Goal: Transaction & Acquisition: Purchase product/service

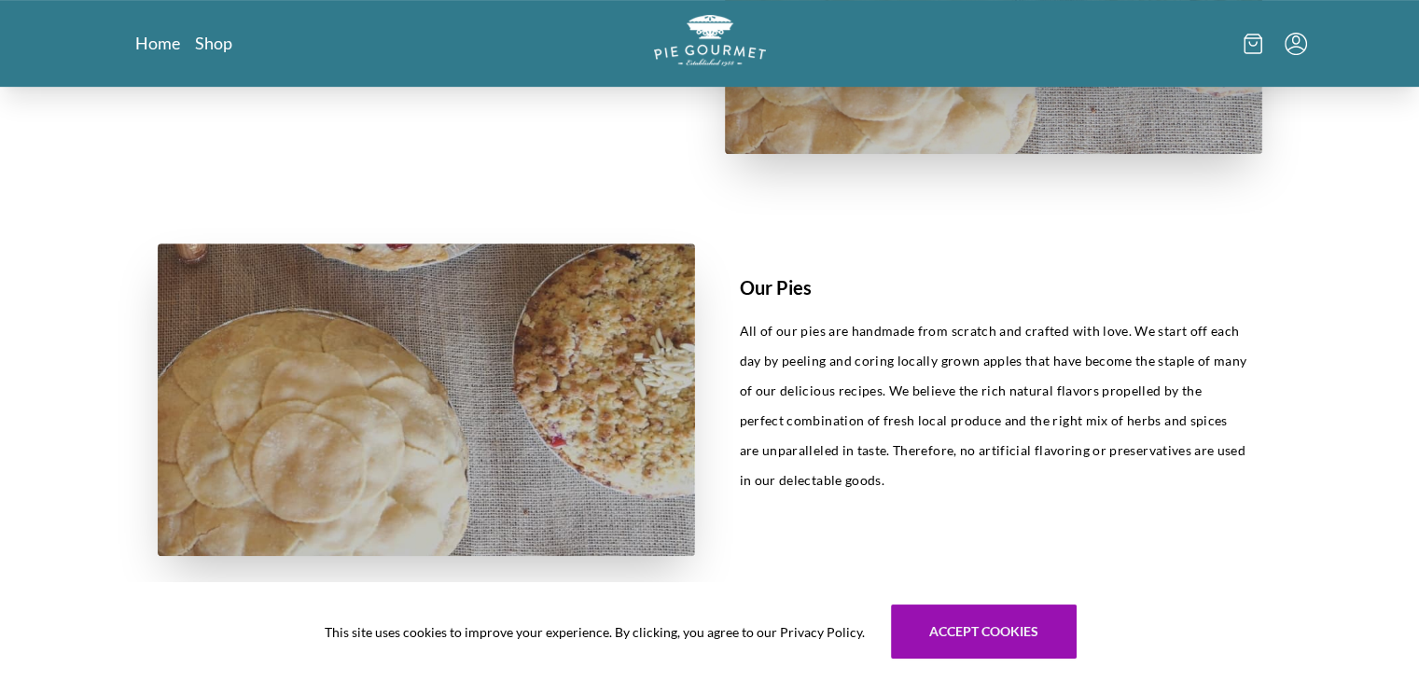
scroll to position [792, 0]
click at [762, 291] on h1 "Our Pies" at bounding box center [994, 286] width 508 height 28
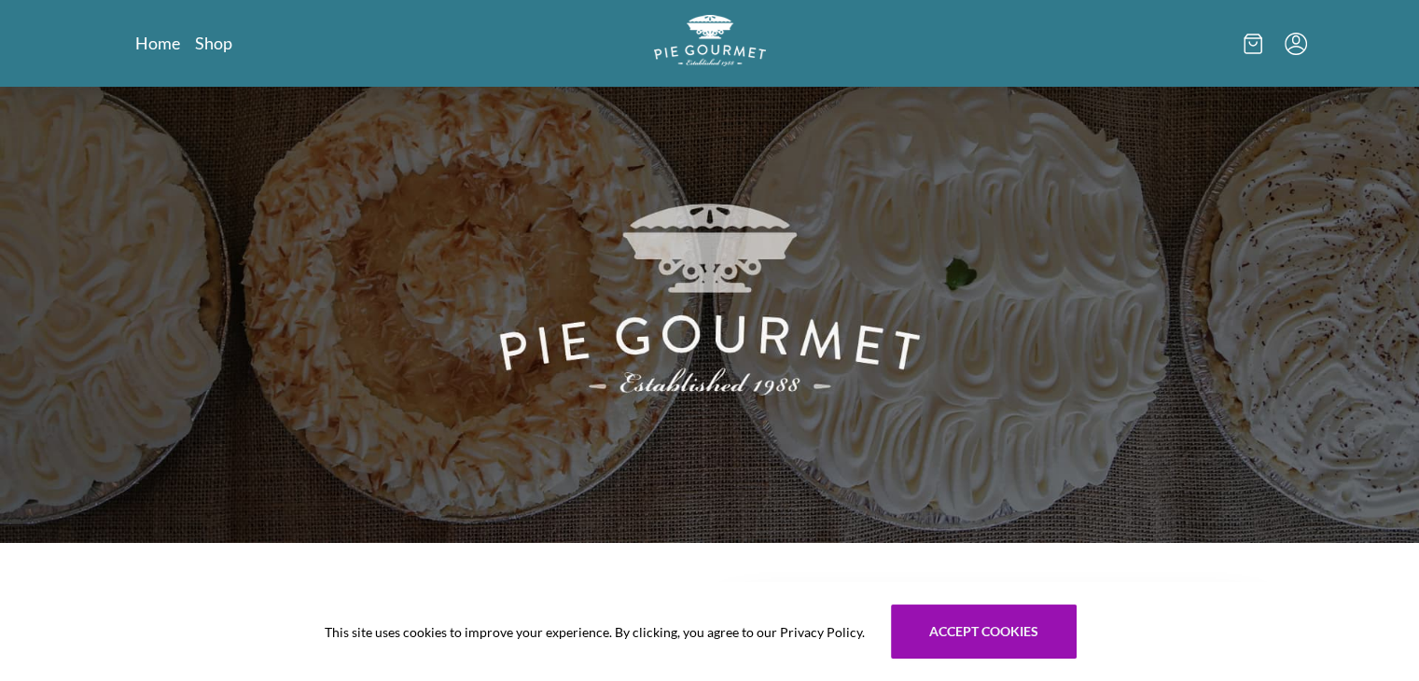
scroll to position [0, 0]
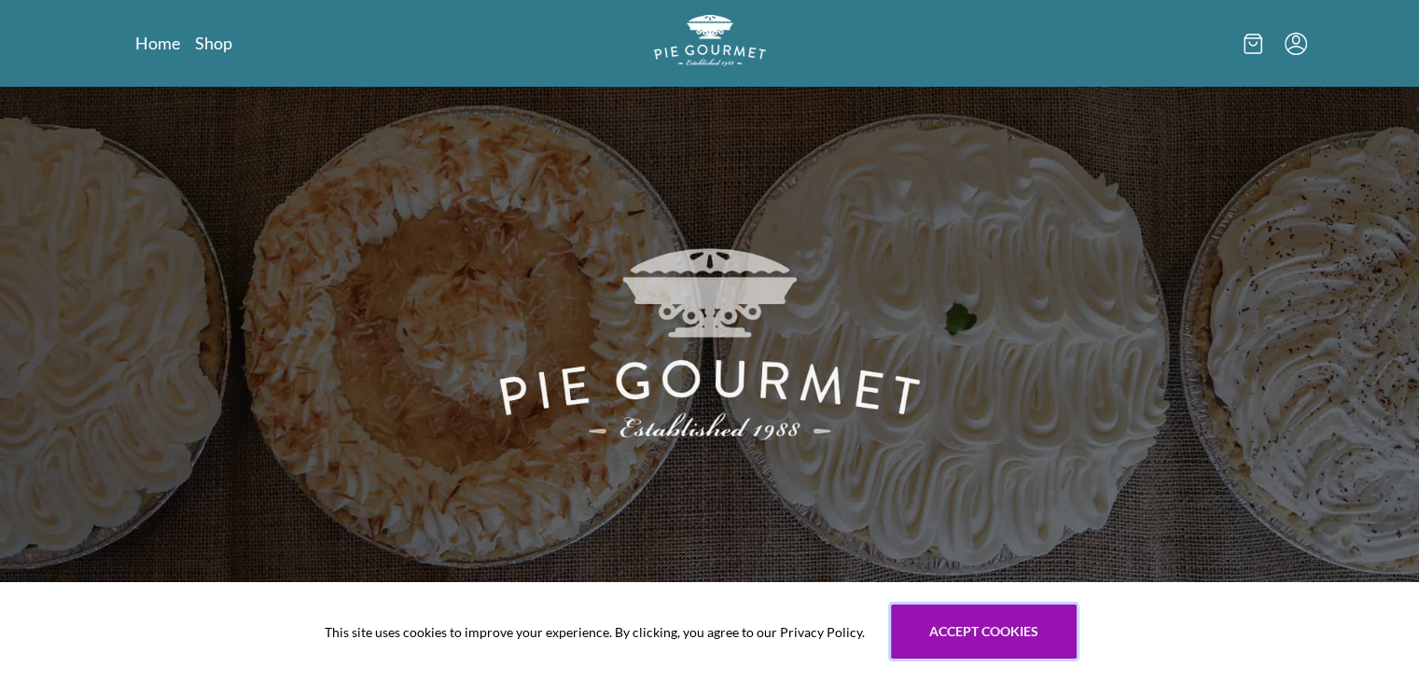
click at [941, 631] on button "Accept cookies" at bounding box center [984, 632] width 186 height 54
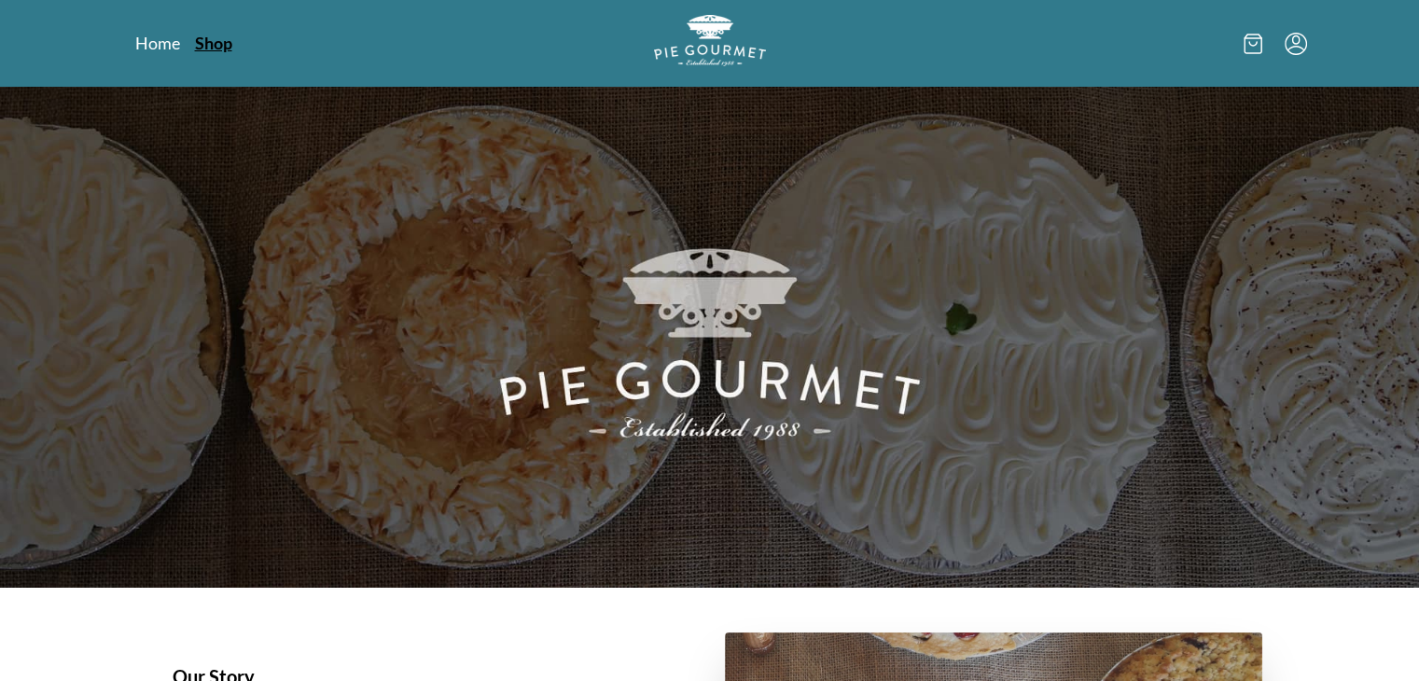
click at [224, 43] on link "Shop" at bounding box center [213, 43] width 37 height 22
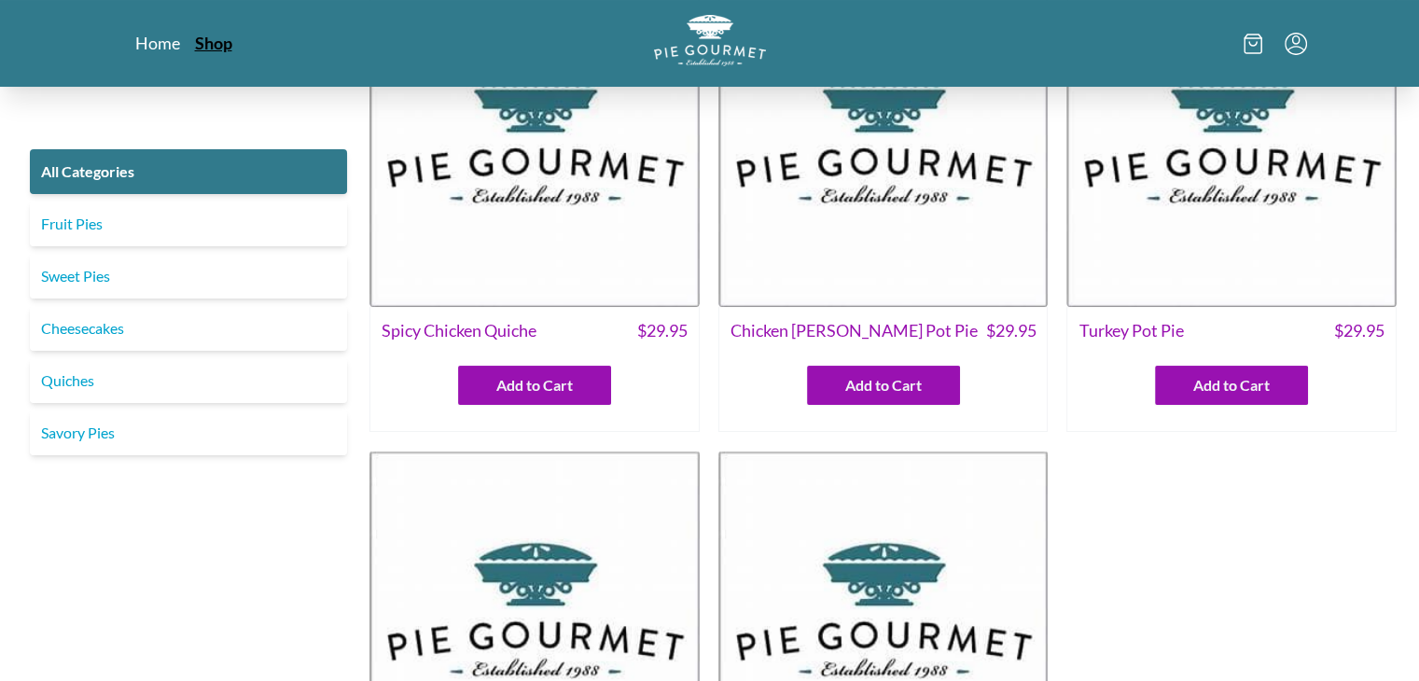
scroll to position [129, 0]
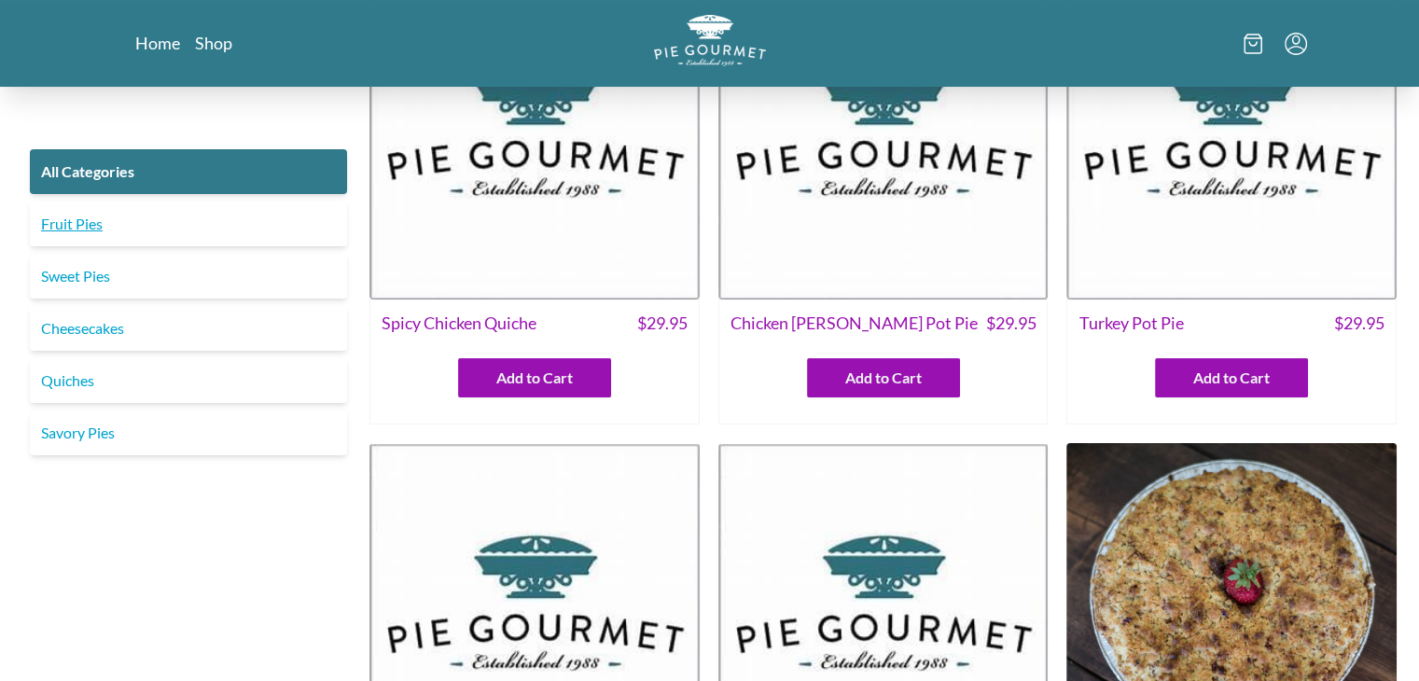
click at [160, 236] on link "Fruit Pies" at bounding box center [188, 224] width 317 height 45
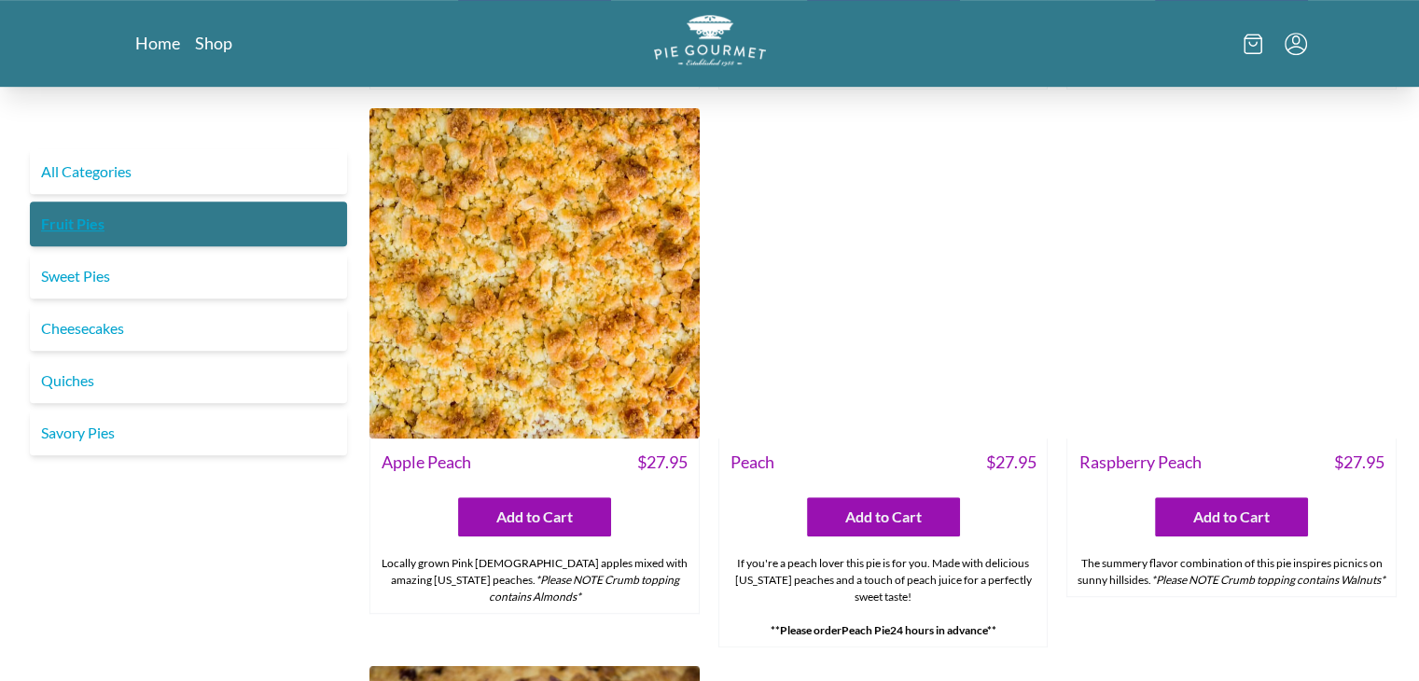
scroll to position [1068, 0]
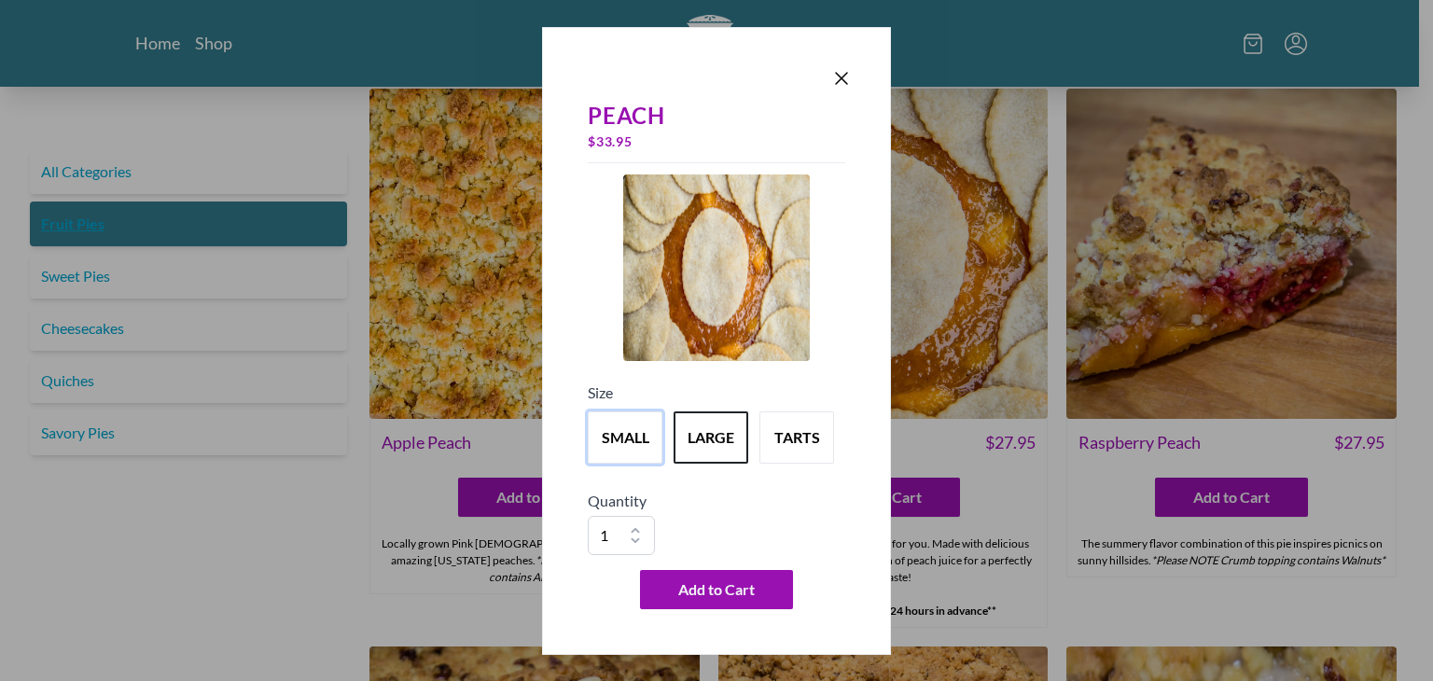
click at [607, 433] on button "small" at bounding box center [625, 438] width 75 height 52
click at [727, 598] on span "Add to Cart" at bounding box center [716, 590] width 77 height 22
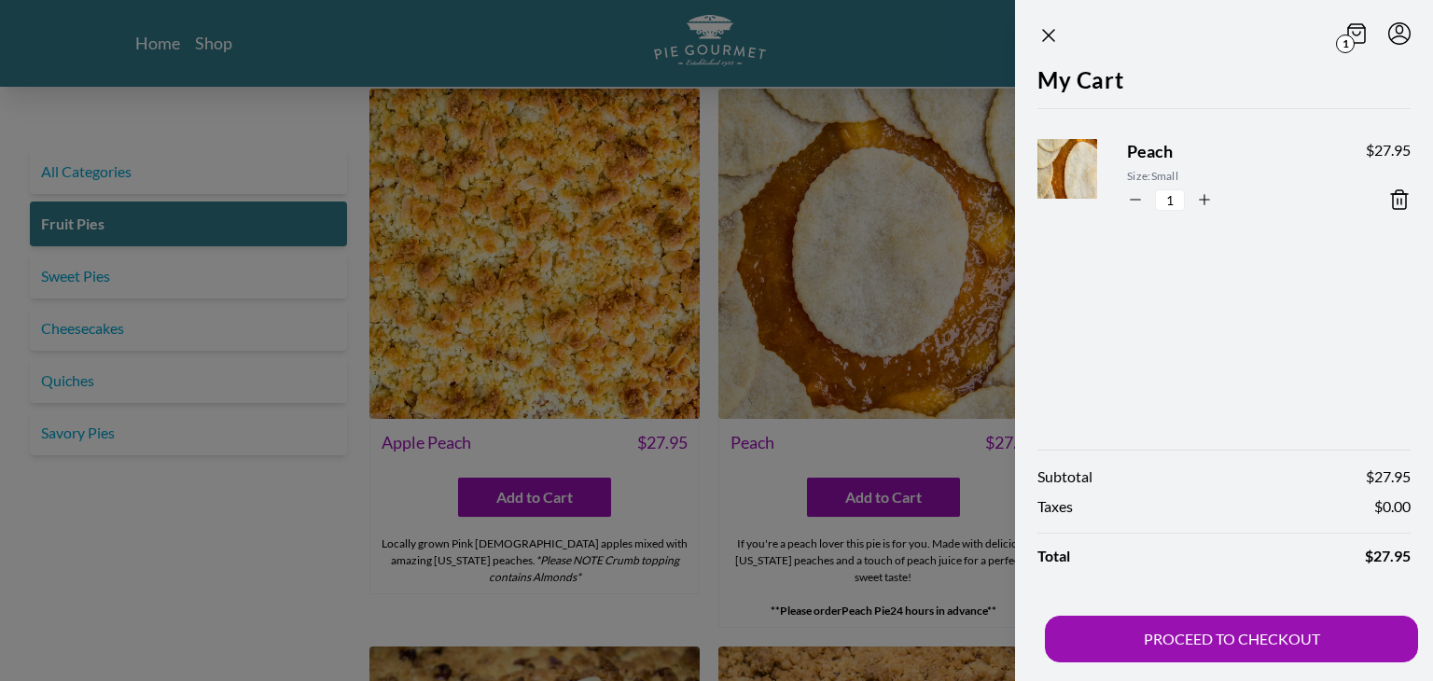
click at [913, 56] on div at bounding box center [716, 340] width 1433 height 681
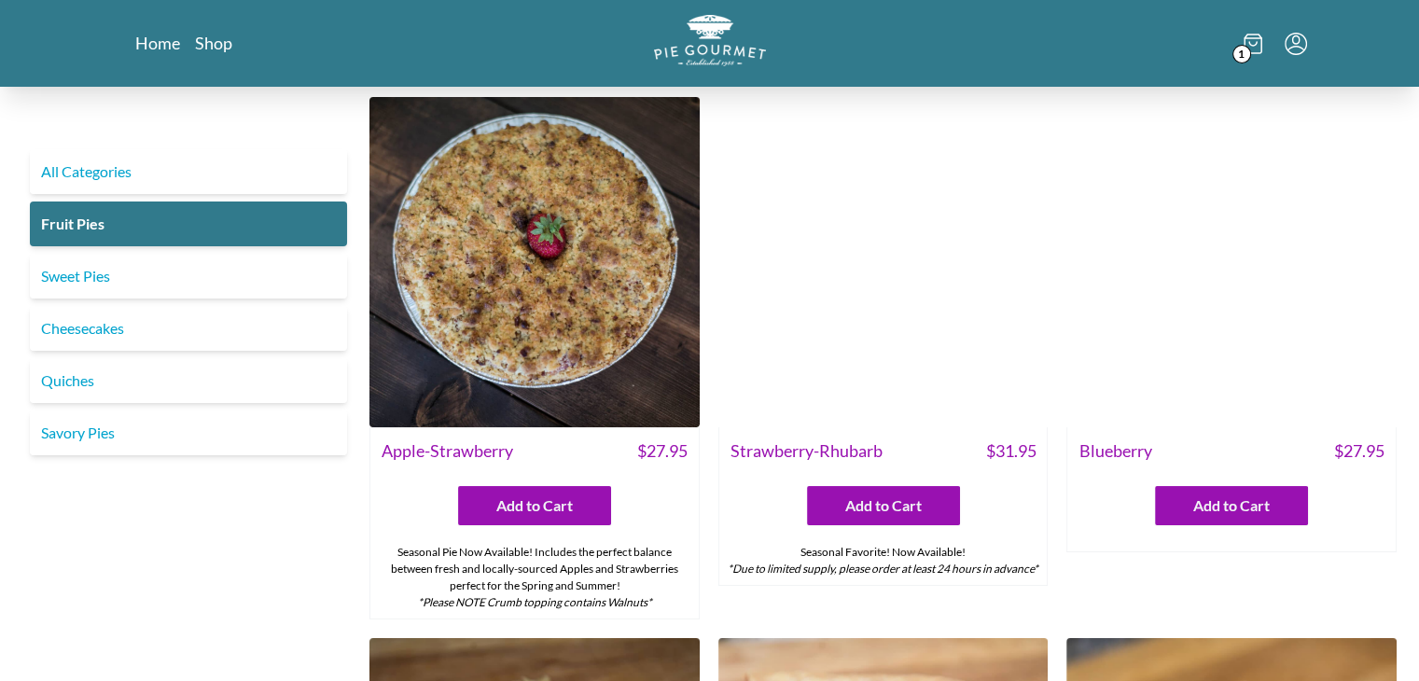
scroll to position [0, 0]
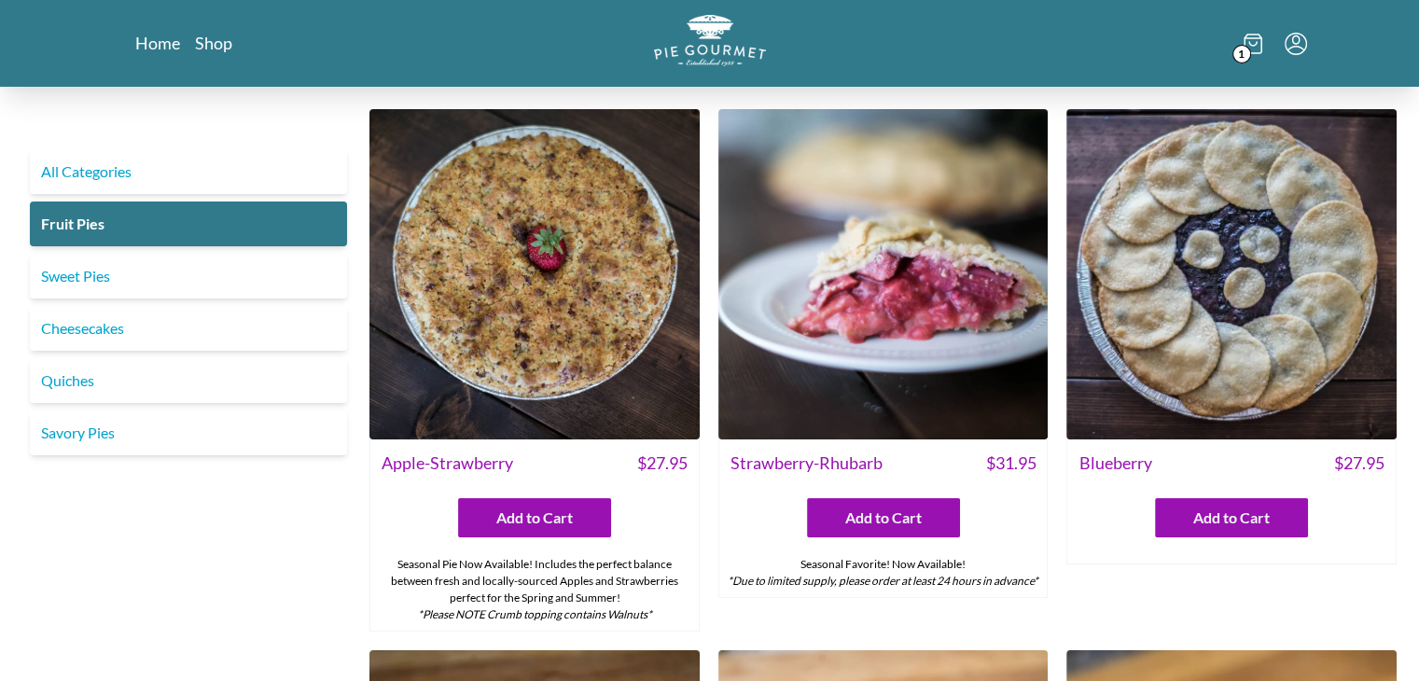
click at [1241, 46] on span "1" at bounding box center [1242, 54] width 19 height 19
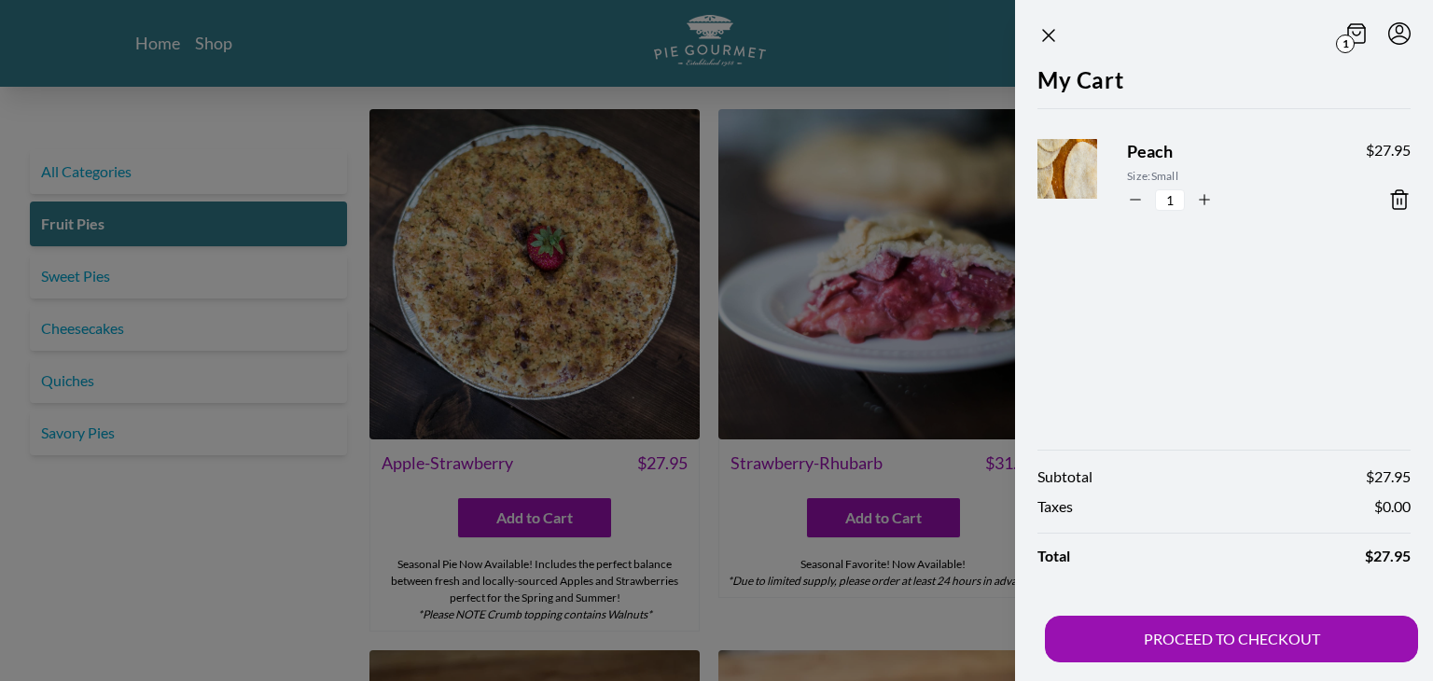
click at [1400, 200] on icon at bounding box center [1399, 199] width 22 height 22
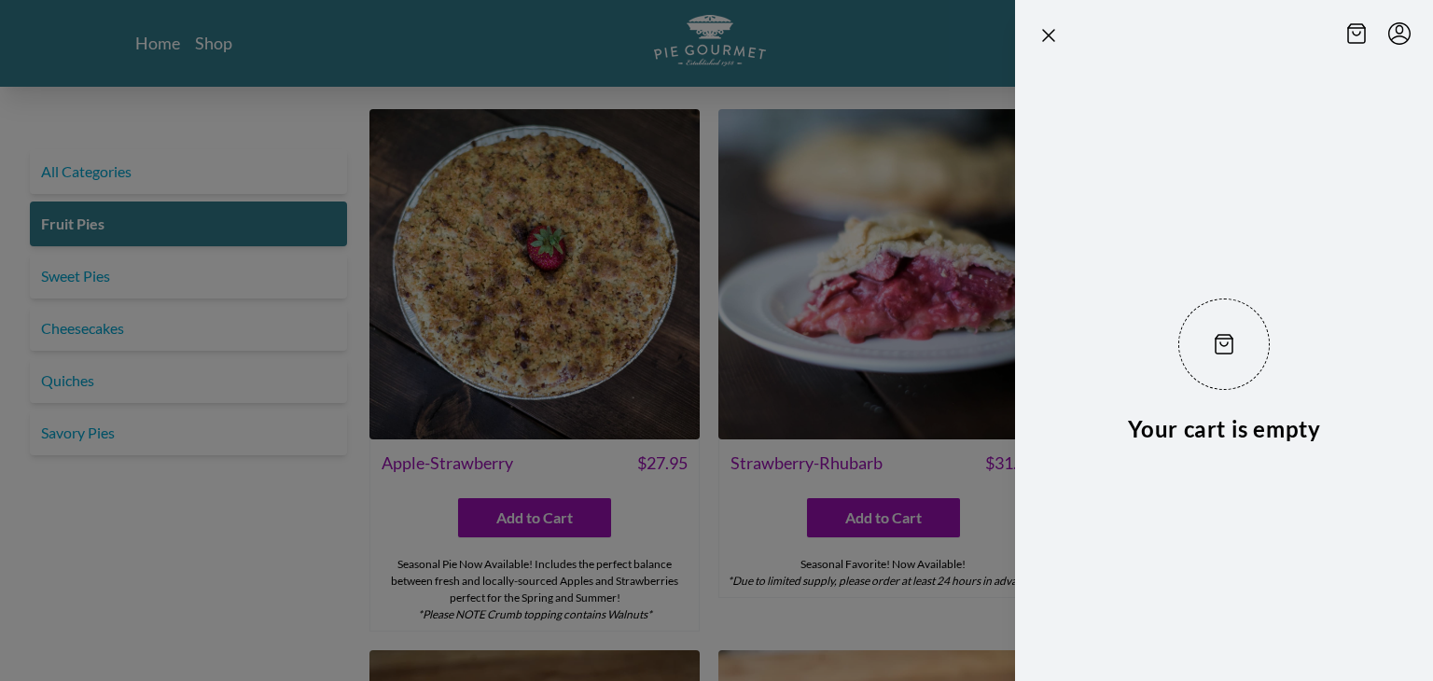
click at [876, 520] on div at bounding box center [716, 340] width 1433 height 681
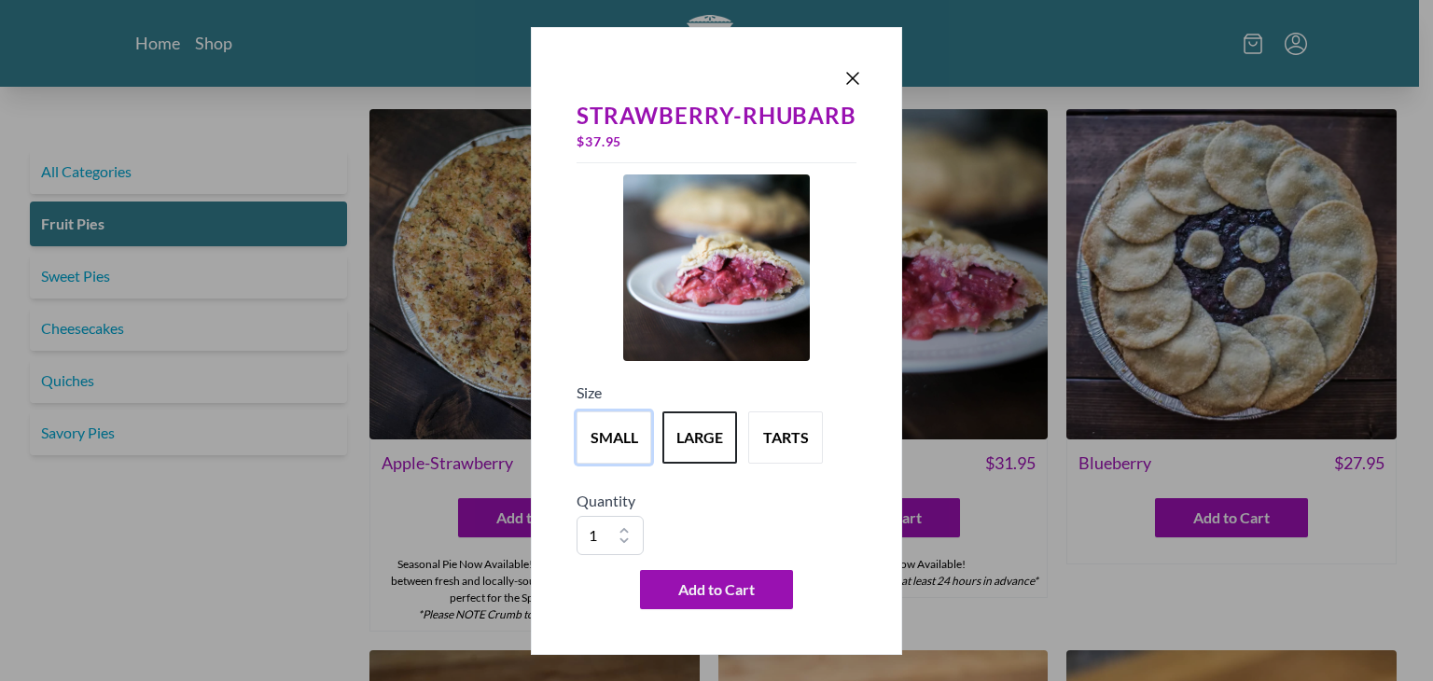
click at [607, 440] on button "small" at bounding box center [614, 438] width 75 height 52
click at [728, 580] on span "Add to Cart" at bounding box center [716, 590] width 77 height 22
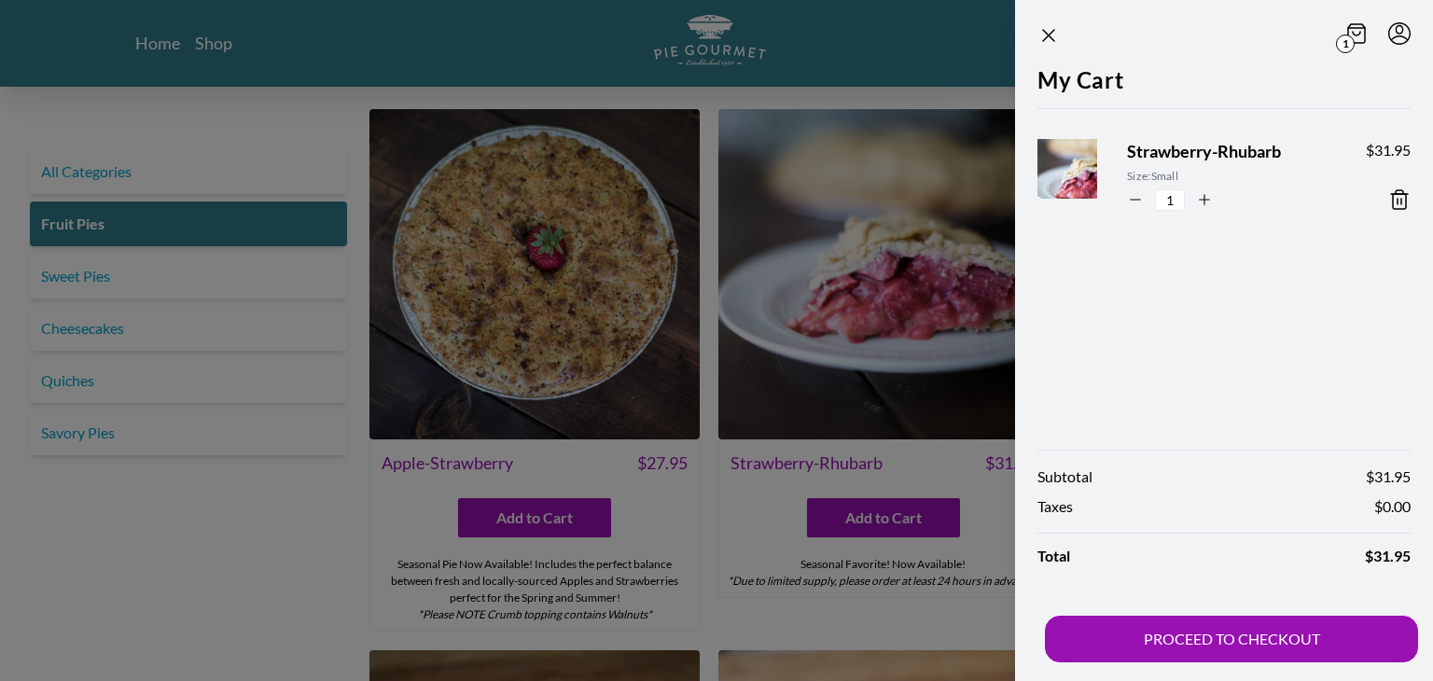
click at [1134, 635] on button "PROCEED TO CHECKOUT" at bounding box center [1231, 639] width 373 height 47
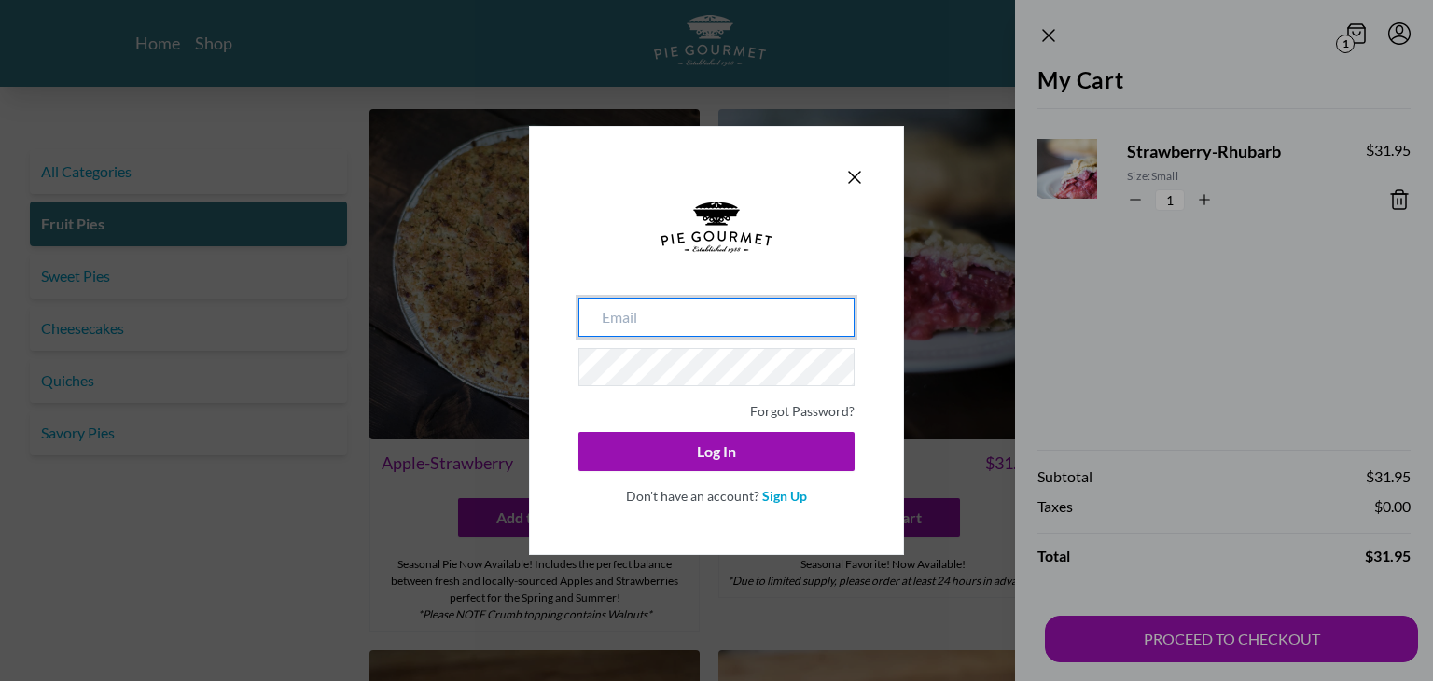
click at [757, 316] on input "email" at bounding box center [717, 317] width 276 height 39
type input "[EMAIL_ADDRESS][DOMAIN_NAME]"
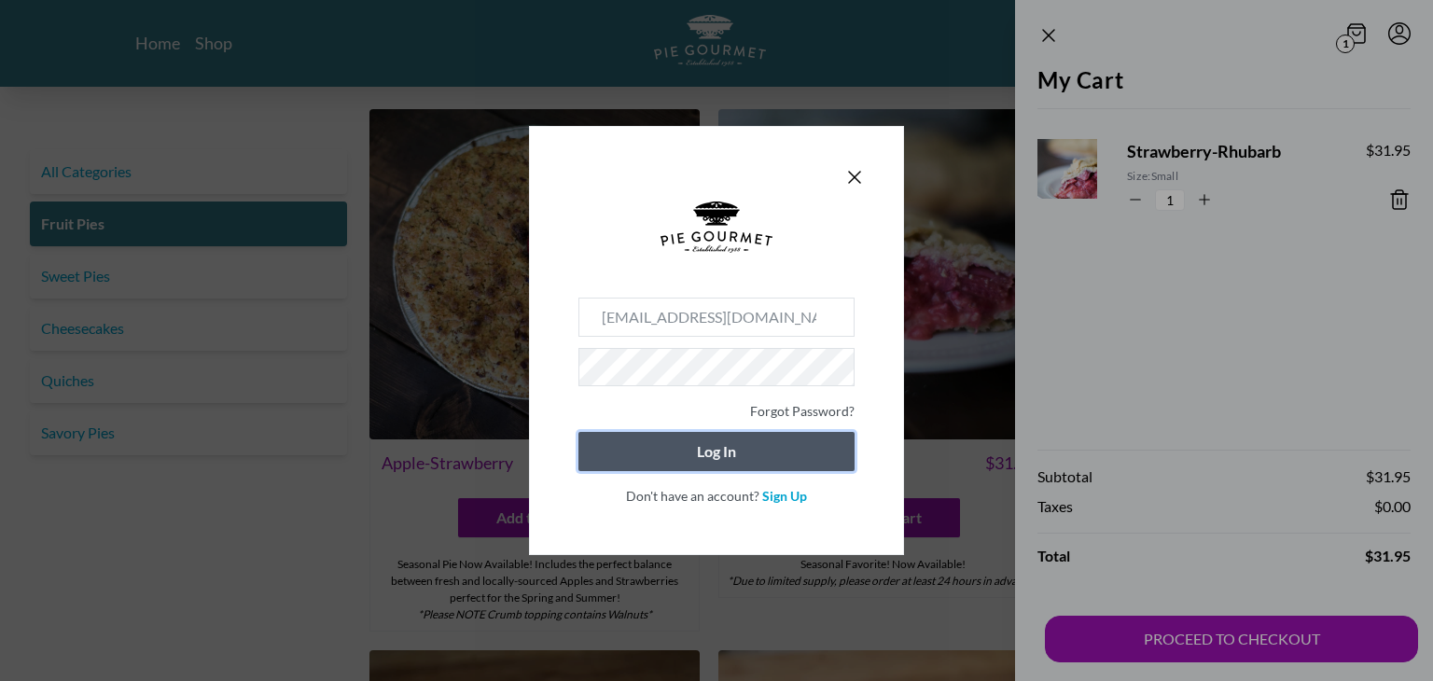
click at [717, 448] on button "Log In" at bounding box center [717, 451] width 276 height 39
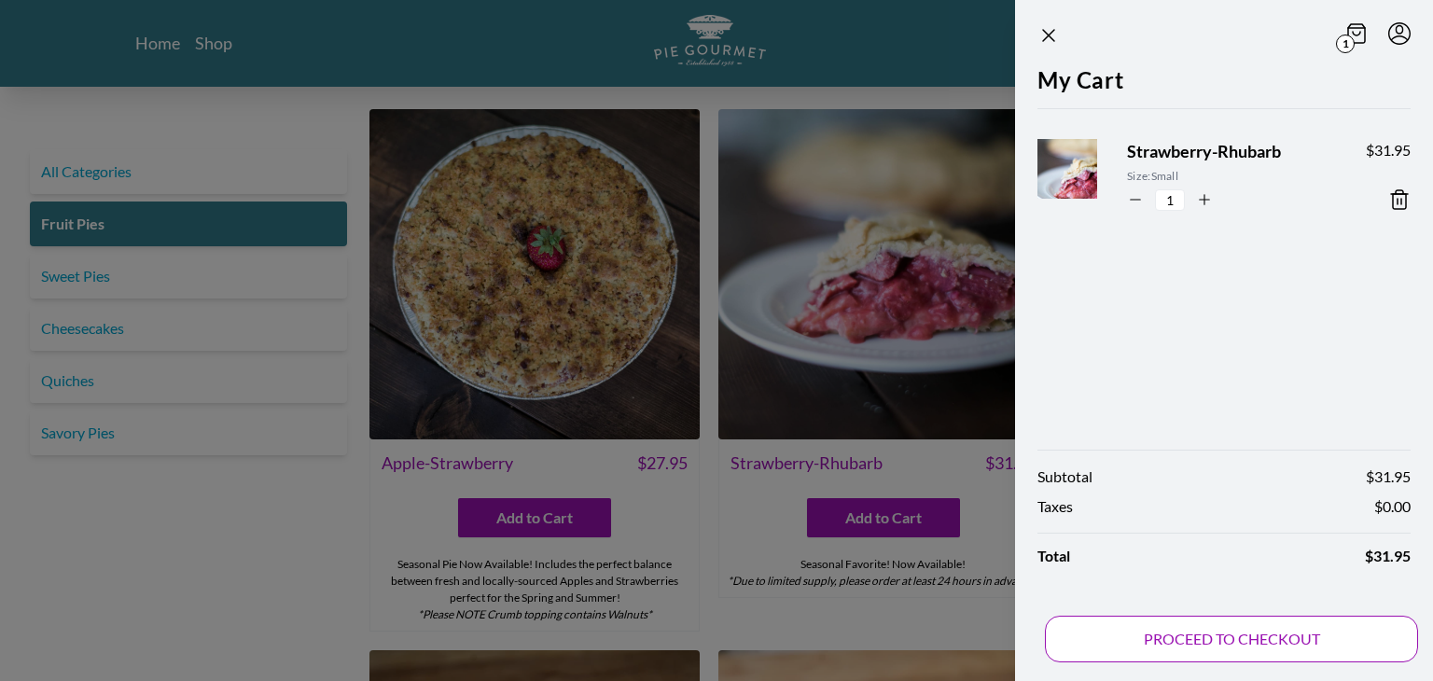
click at [1223, 634] on button "PROCEED TO CHECKOUT" at bounding box center [1231, 639] width 373 height 47
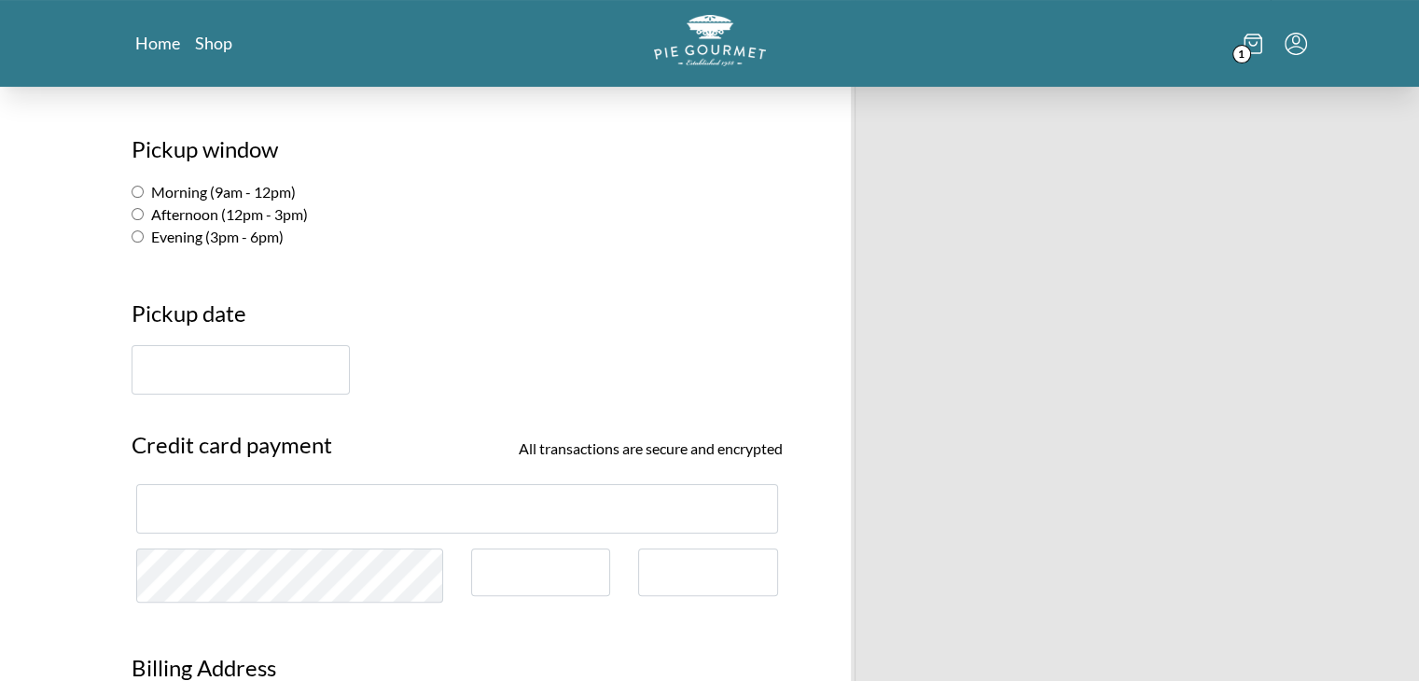
scroll to position [330, 0]
click at [136, 216] on input "Afternoon (12pm - 3pm)" at bounding box center [138, 217] width 12 height 12
radio input "true"
click at [216, 377] on input "text" at bounding box center [241, 372] width 218 height 49
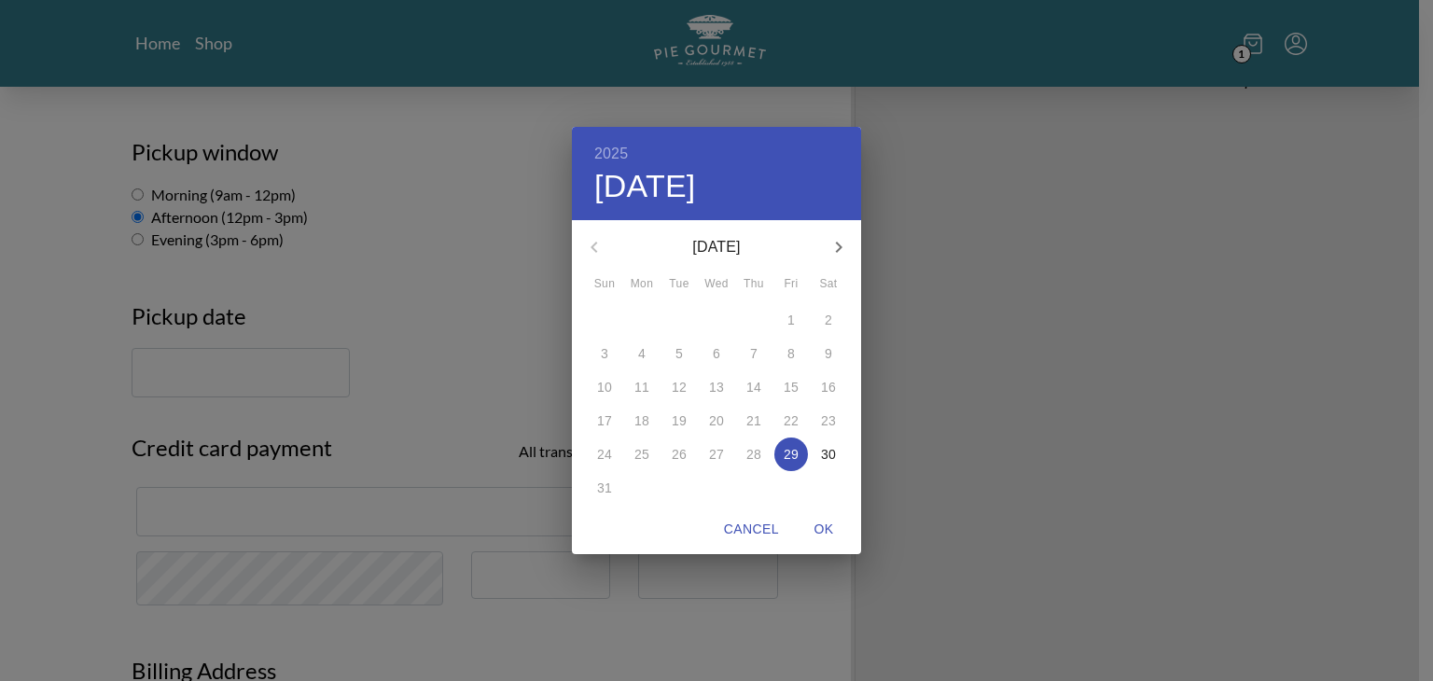
click at [840, 245] on icon "button" at bounding box center [839, 247] width 7 height 11
click at [642, 318] on p "1" at bounding box center [641, 320] width 7 height 19
click at [821, 532] on span "OK" at bounding box center [824, 529] width 45 height 23
type input "[DATE]"
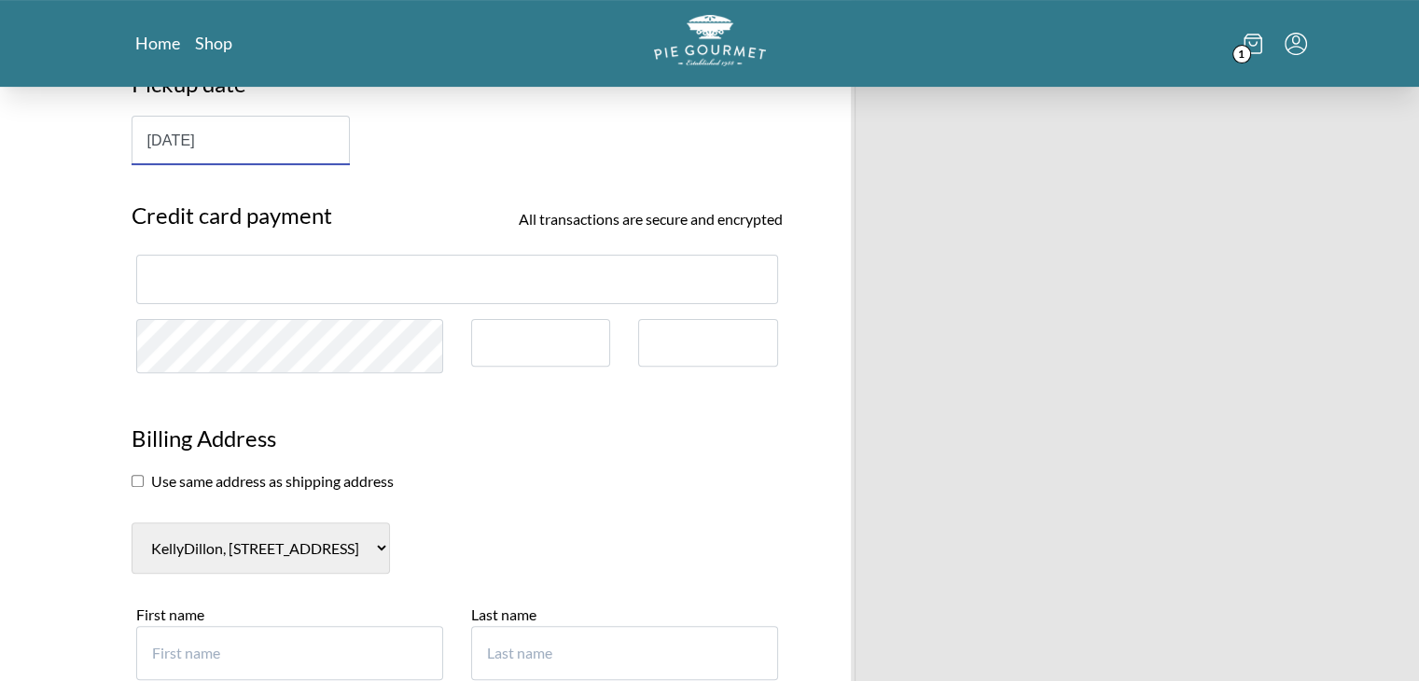
scroll to position [567, 0]
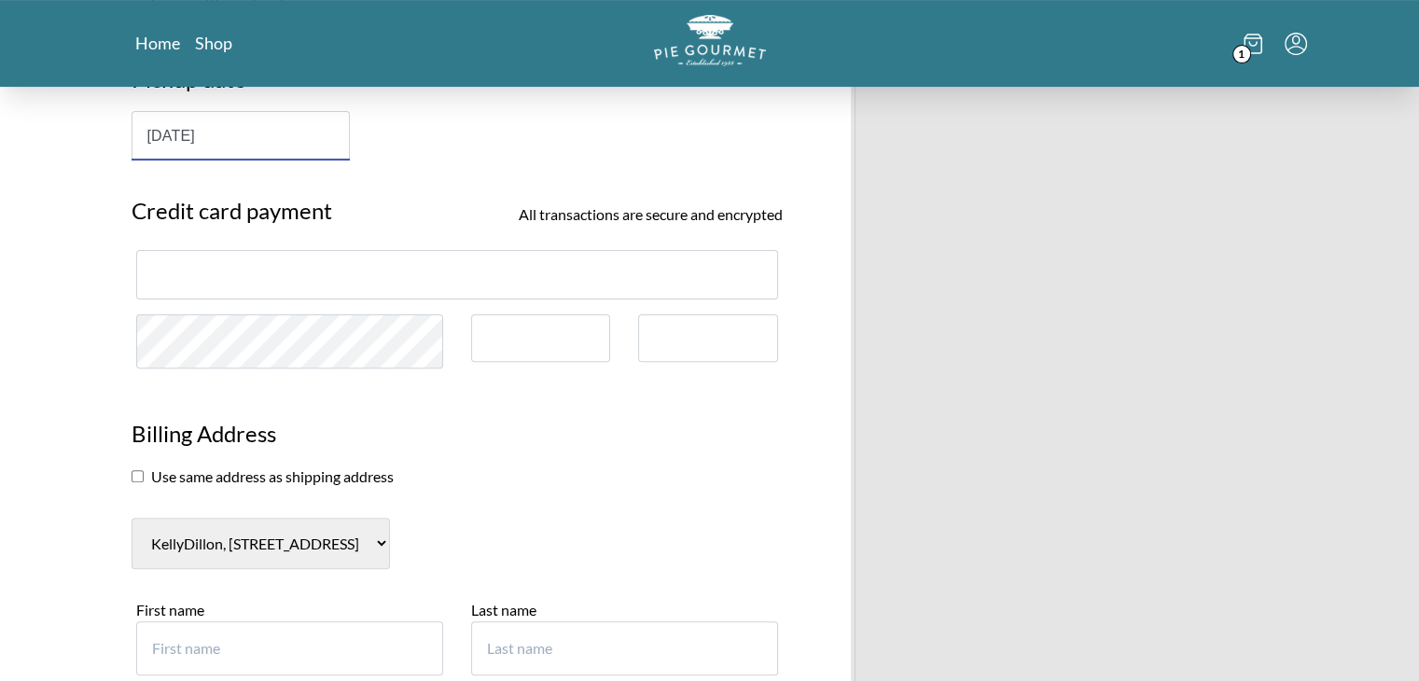
click at [462, 285] on div at bounding box center [457, 274] width 642 height 49
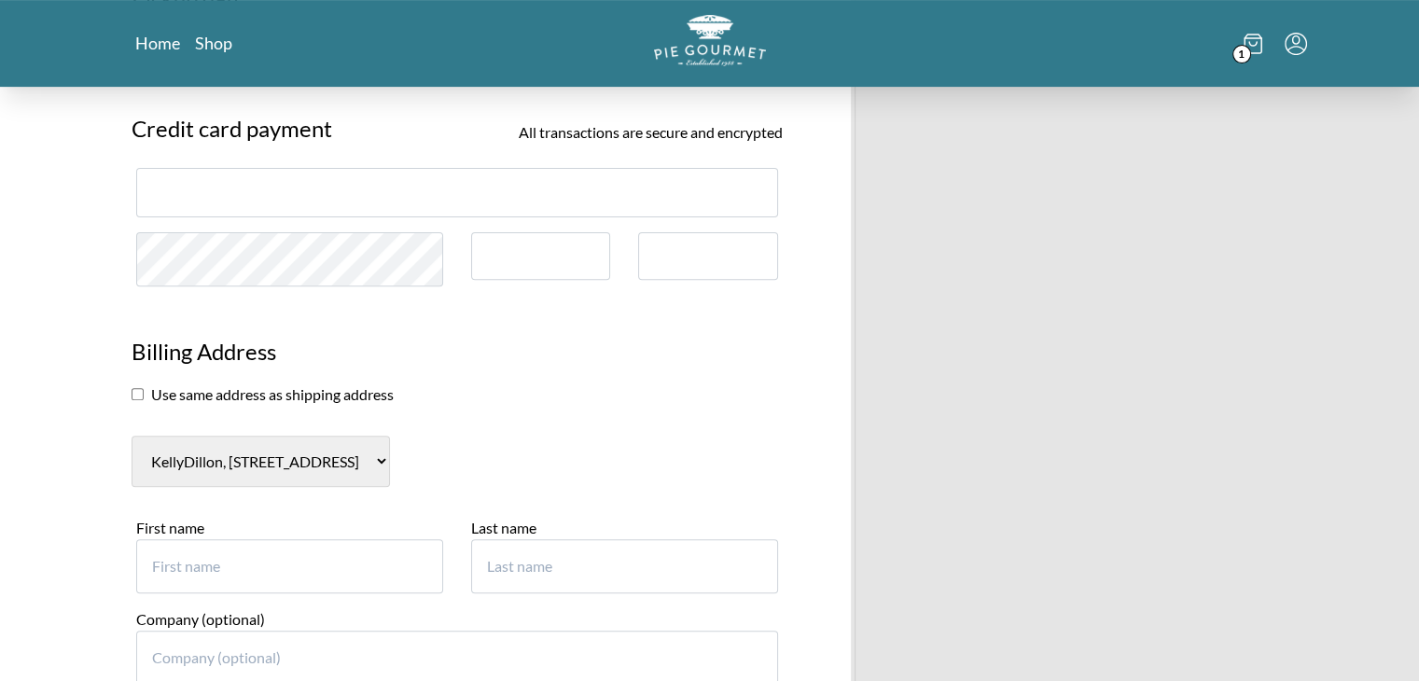
scroll to position [661, 0]
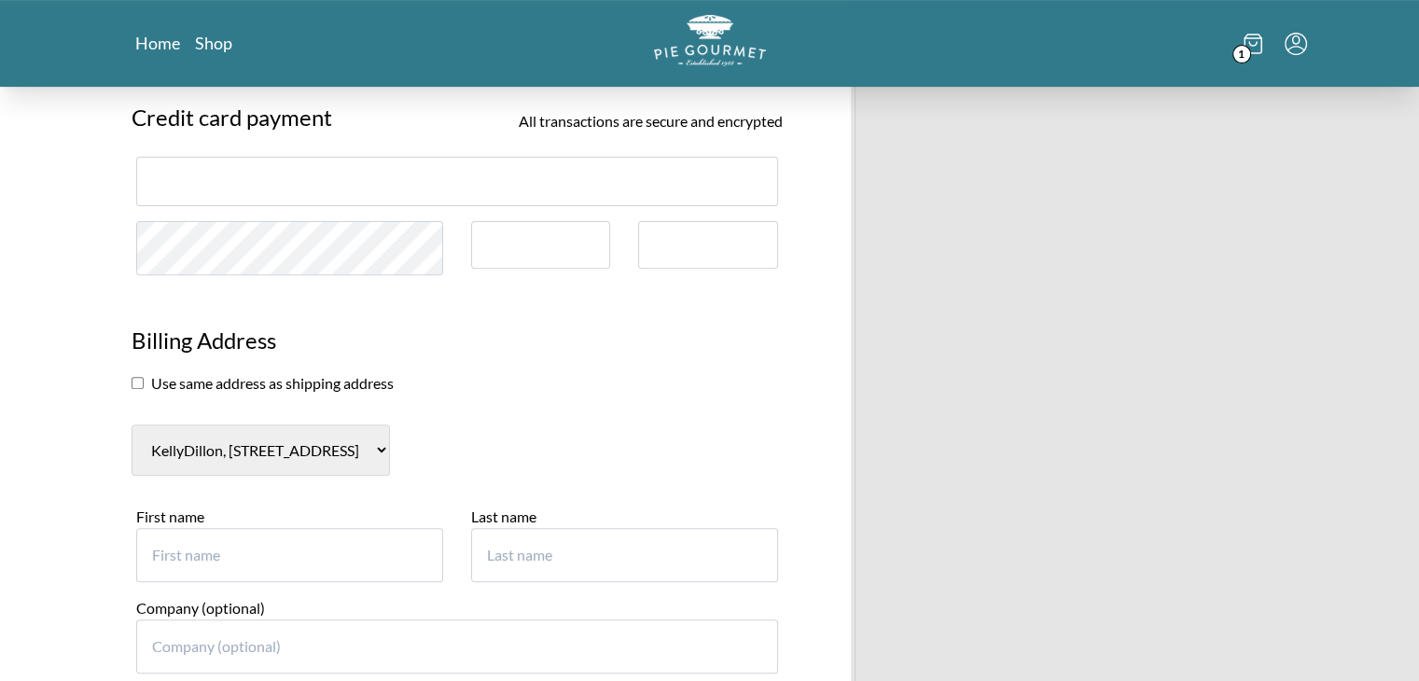
click at [136, 382] on input "checkbox" at bounding box center [138, 383] width 12 height 12
checkbox input "true"
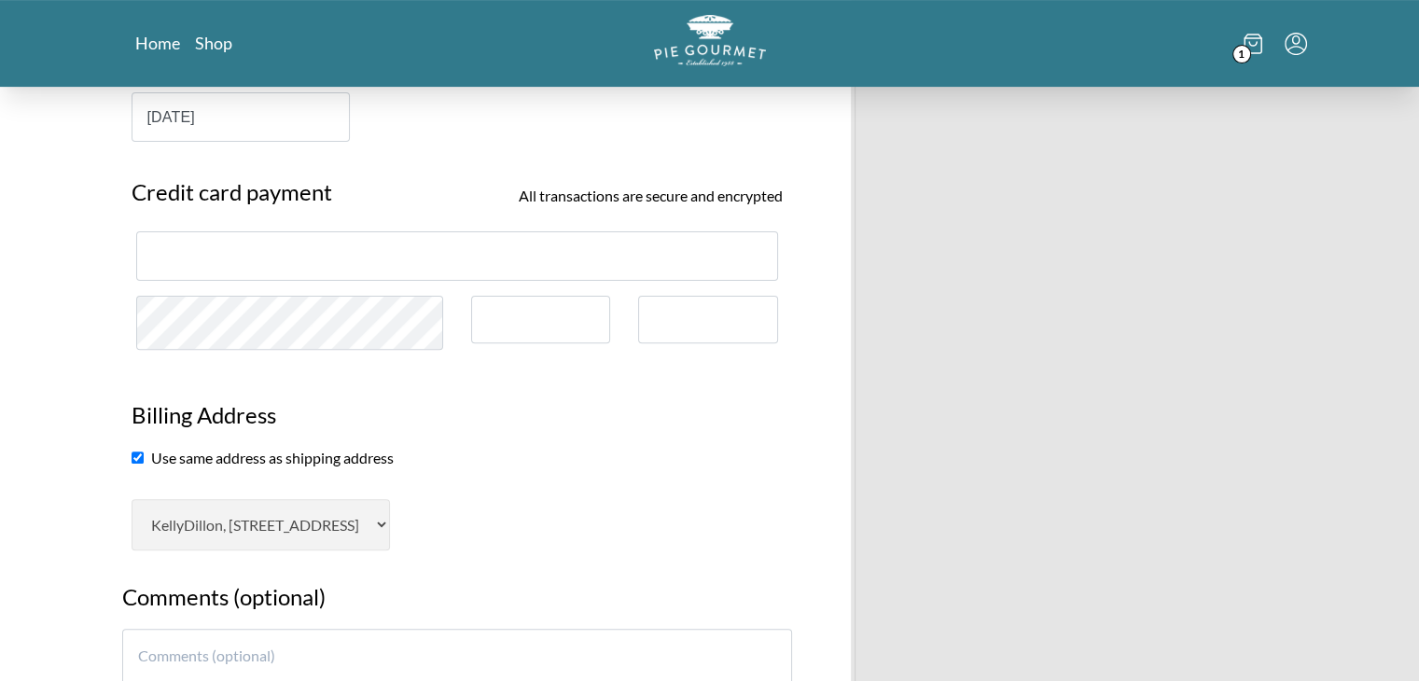
scroll to position [585, 0]
click at [727, 328] on div at bounding box center [708, 321] width 140 height 48
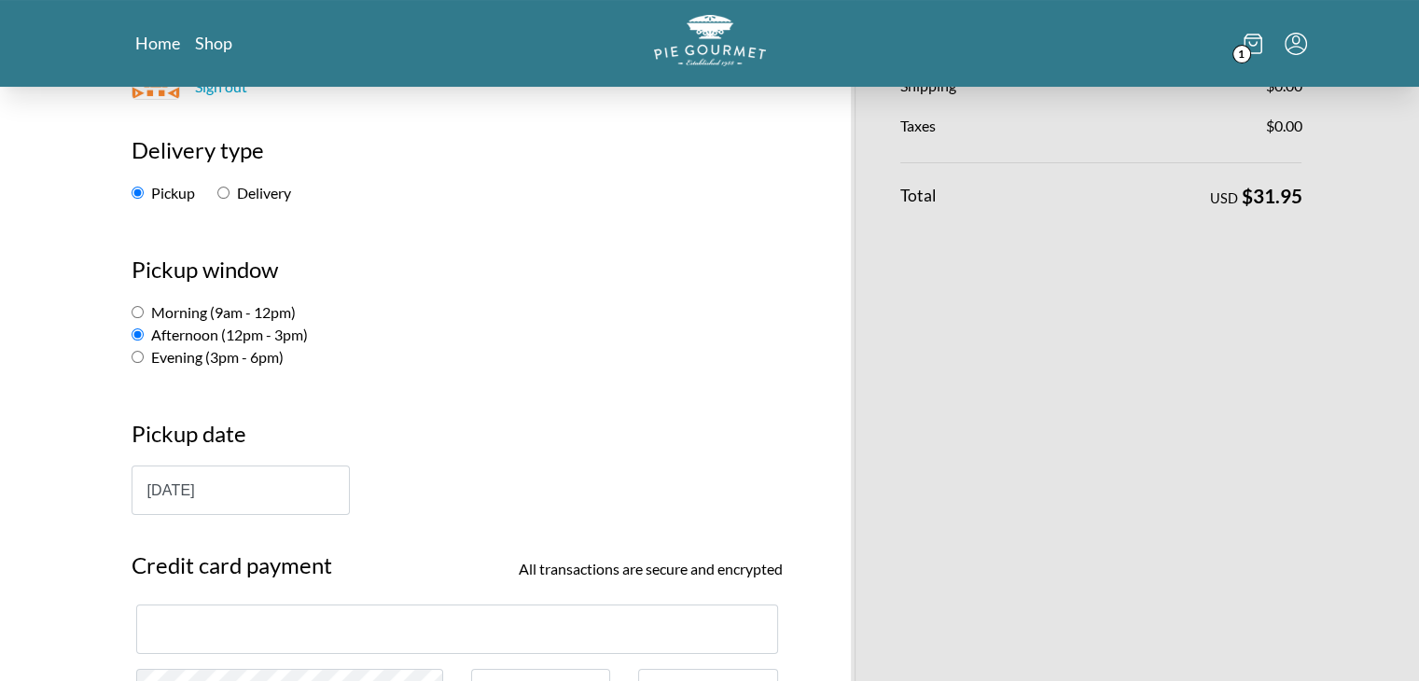
scroll to position [209, 0]
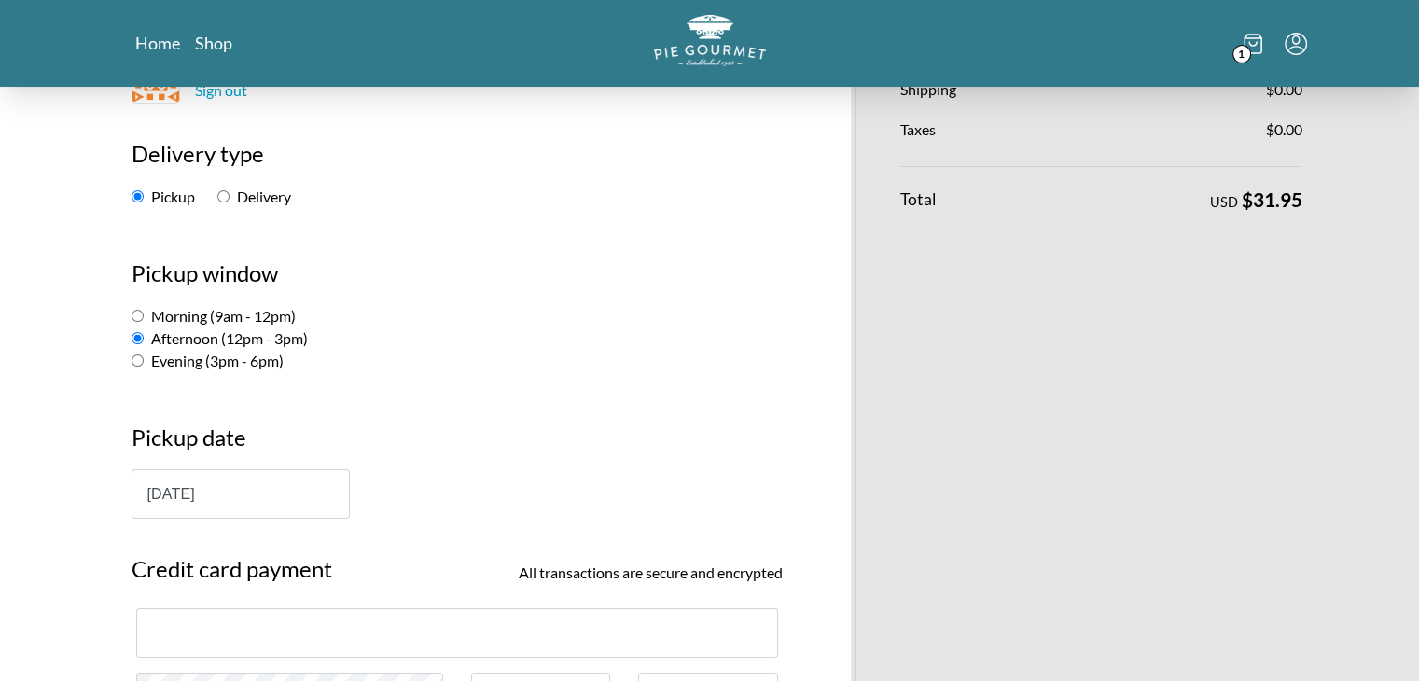
click at [137, 315] on input "Morning (9am - 12pm)" at bounding box center [138, 316] width 12 height 12
radio input "true"
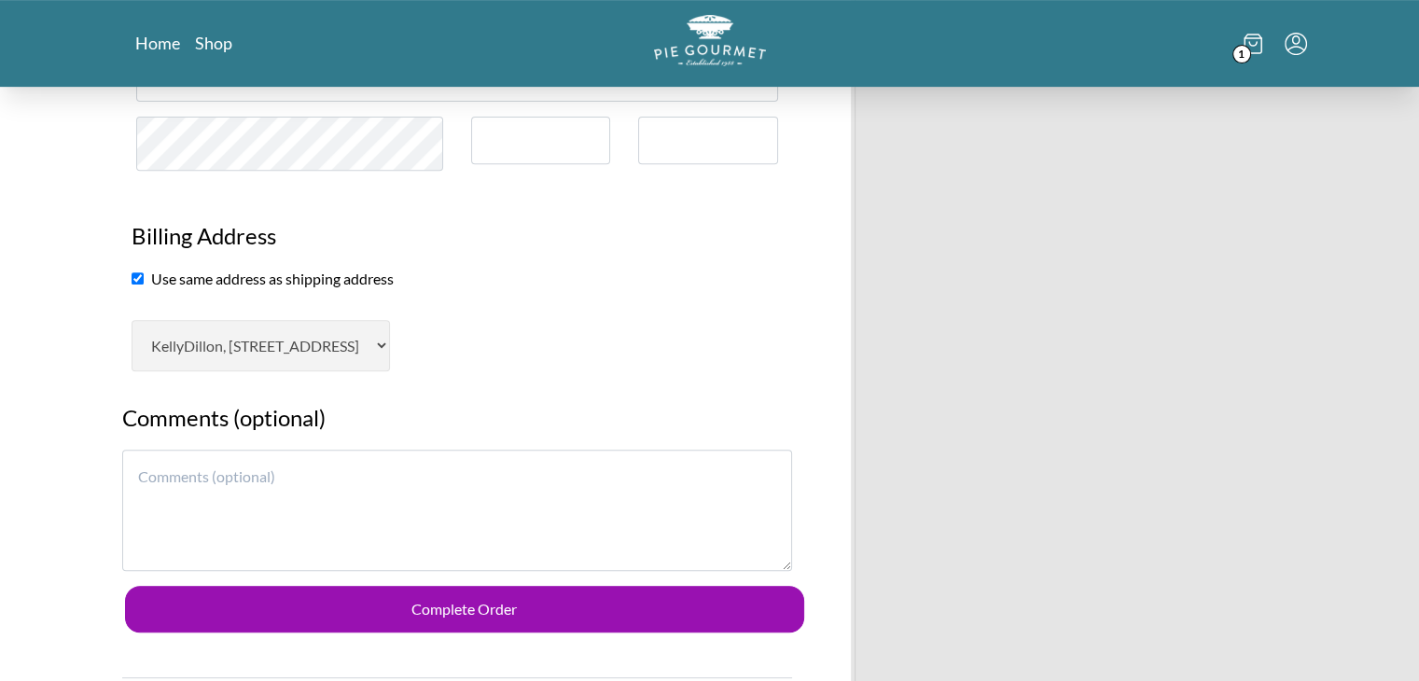
scroll to position [1003, 0]
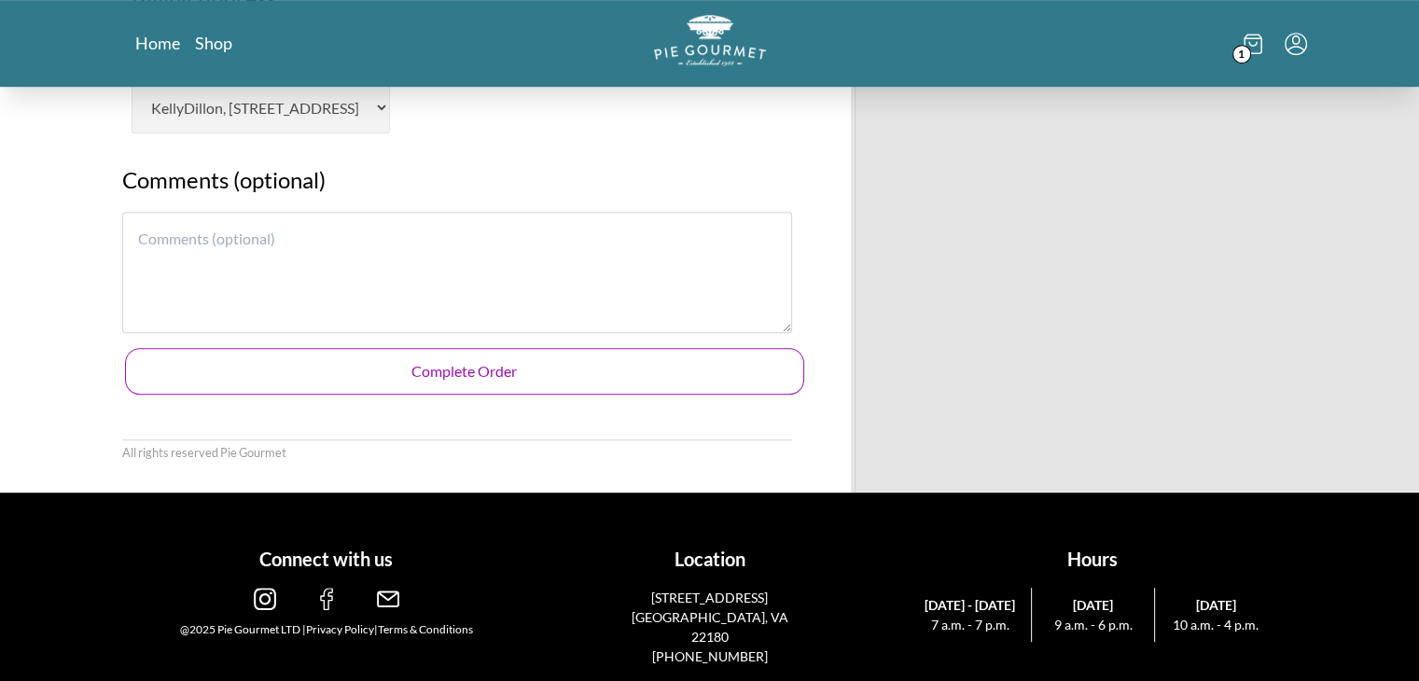
click at [574, 380] on button "Complete Order" at bounding box center [464, 371] width 679 height 47
